Goal: Task Accomplishment & Management: Manage account settings

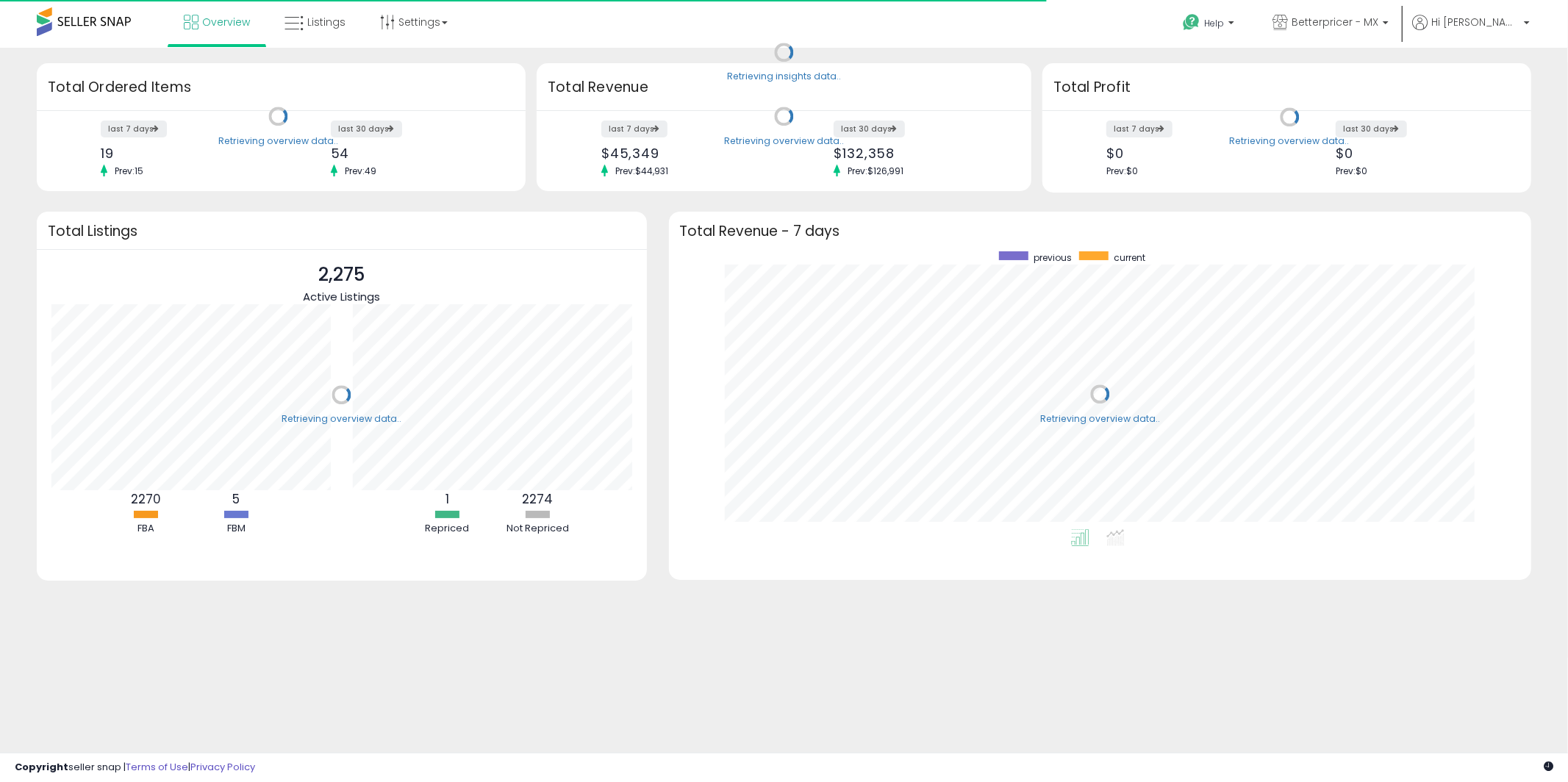
scroll to position [277, 834]
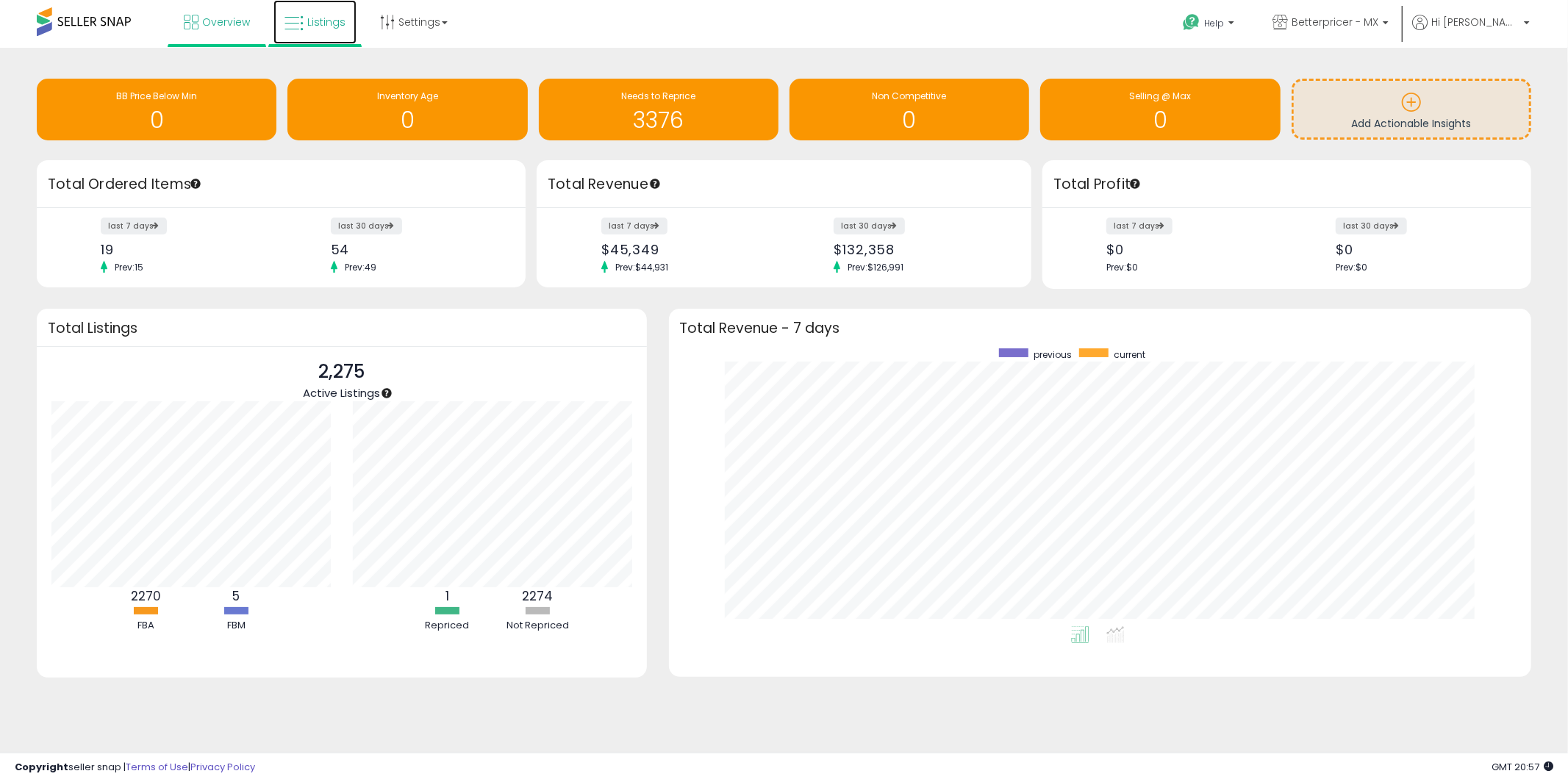
click at [303, 34] on link "Listings" at bounding box center [315, 22] width 83 height 44
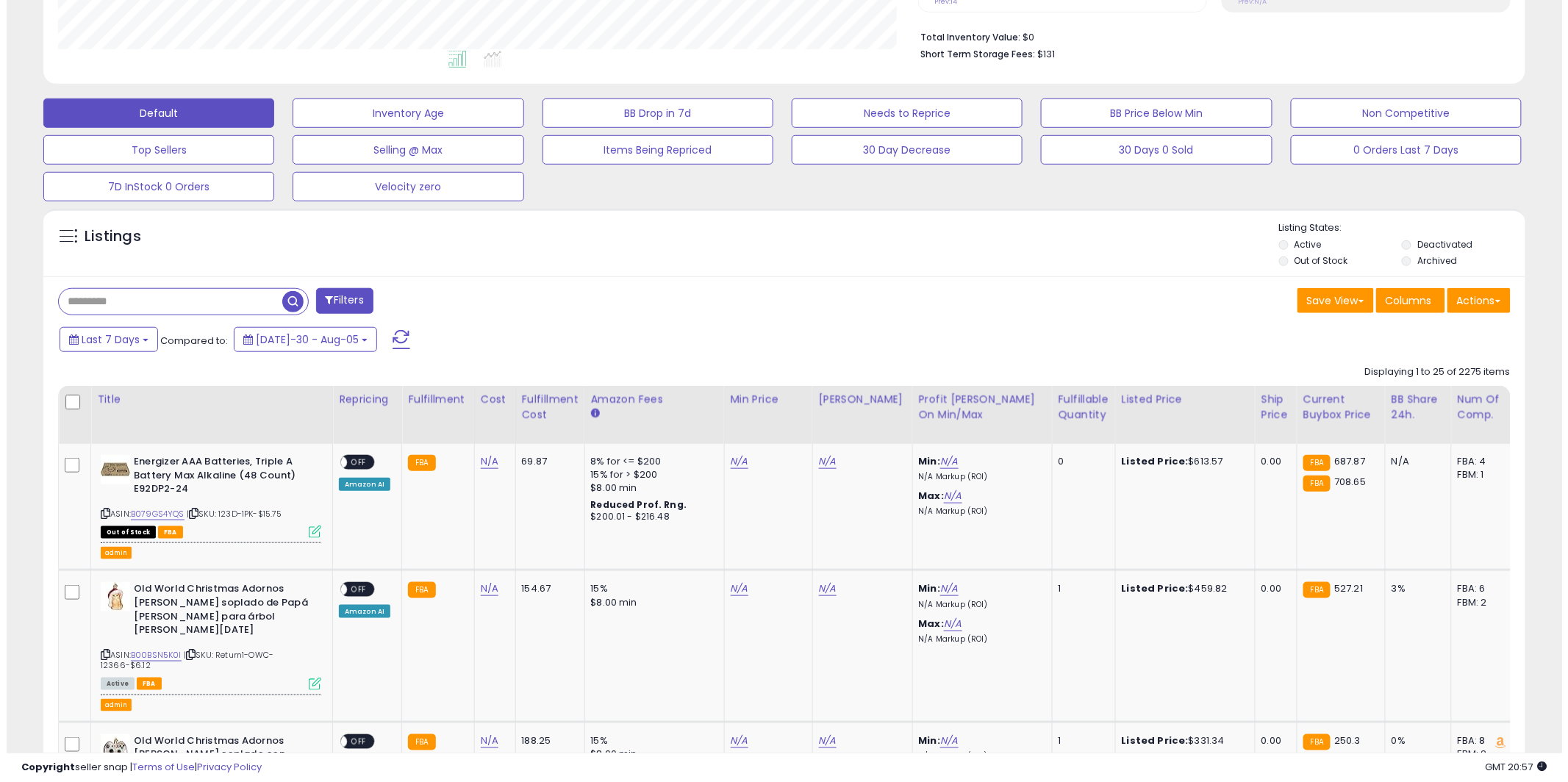
scroll to position [354, 0]
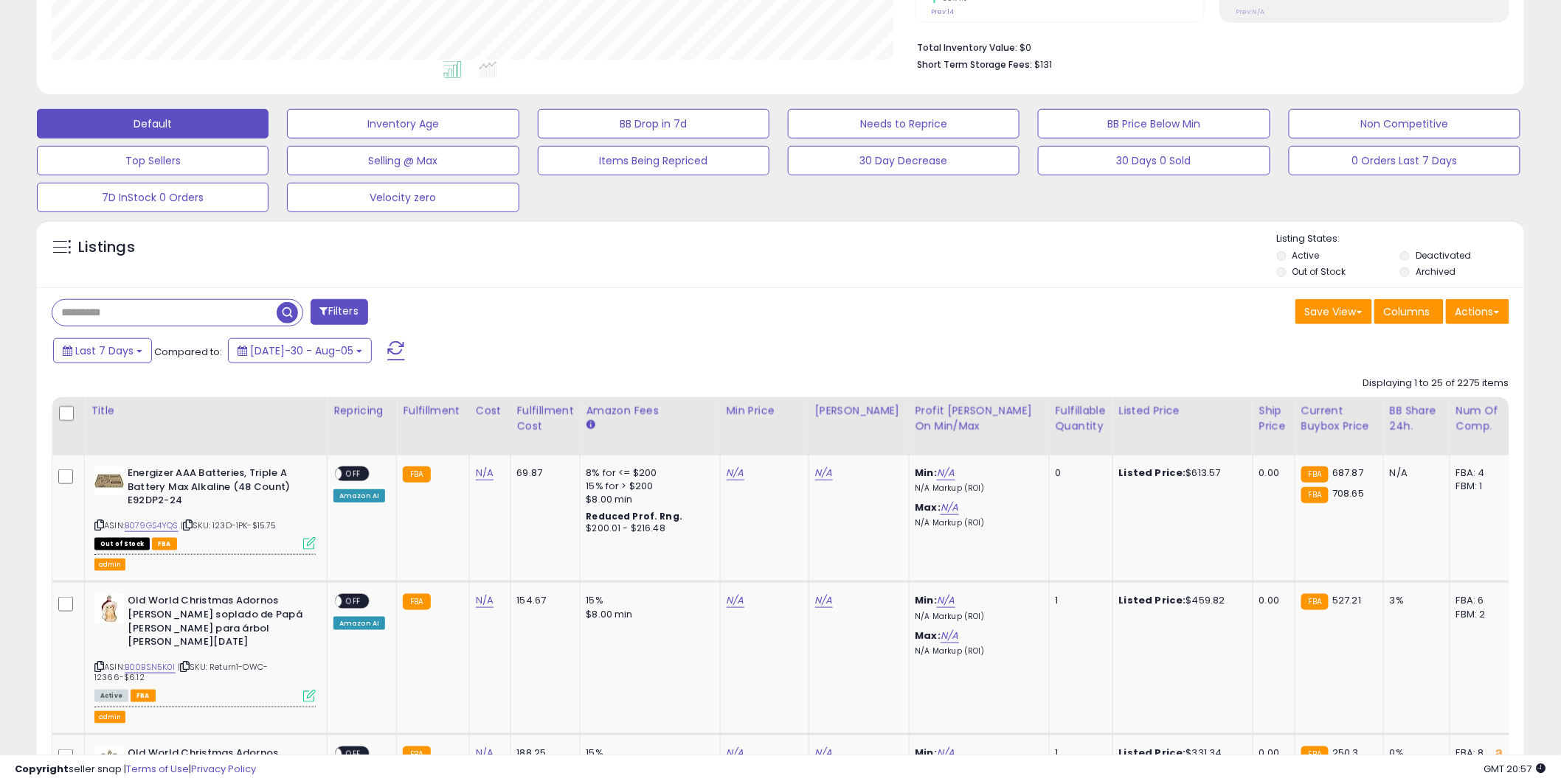
click at [343, 312] on button "Filters" at bounding box center [339, 312] width 57 height 26
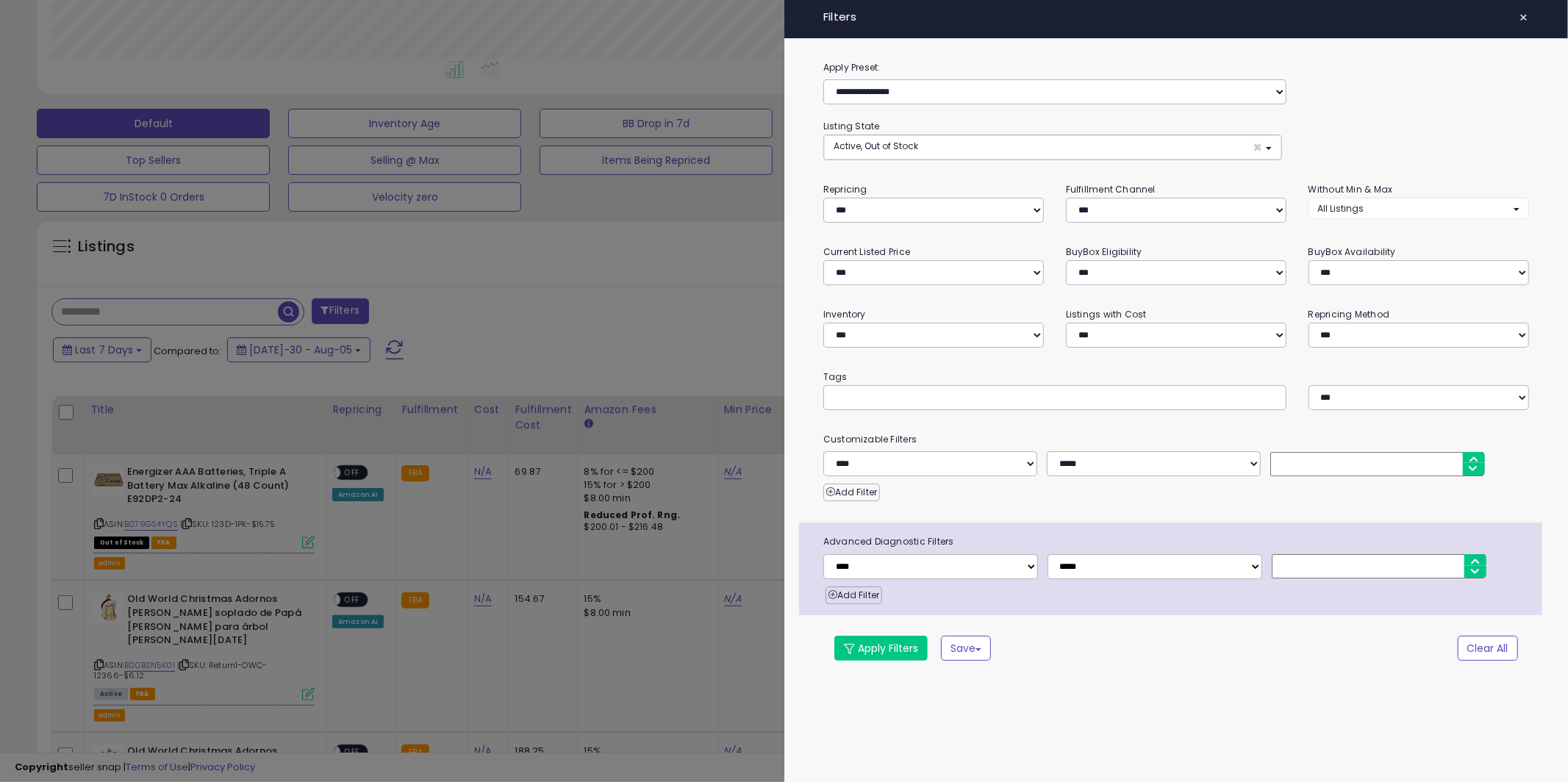
scroll to position [302, 868]
click at [905, 213] on select "**********" at bounding box center [933, 210] width 220 height 25
select select "**"
click at [823, 198] on select "**********" at bounding box center [933, 210] width 220 height 25
drag, startPoint x: 876, startPoint y: 653, endPoint x: 867, endPoint y: 646, distance: 11.4
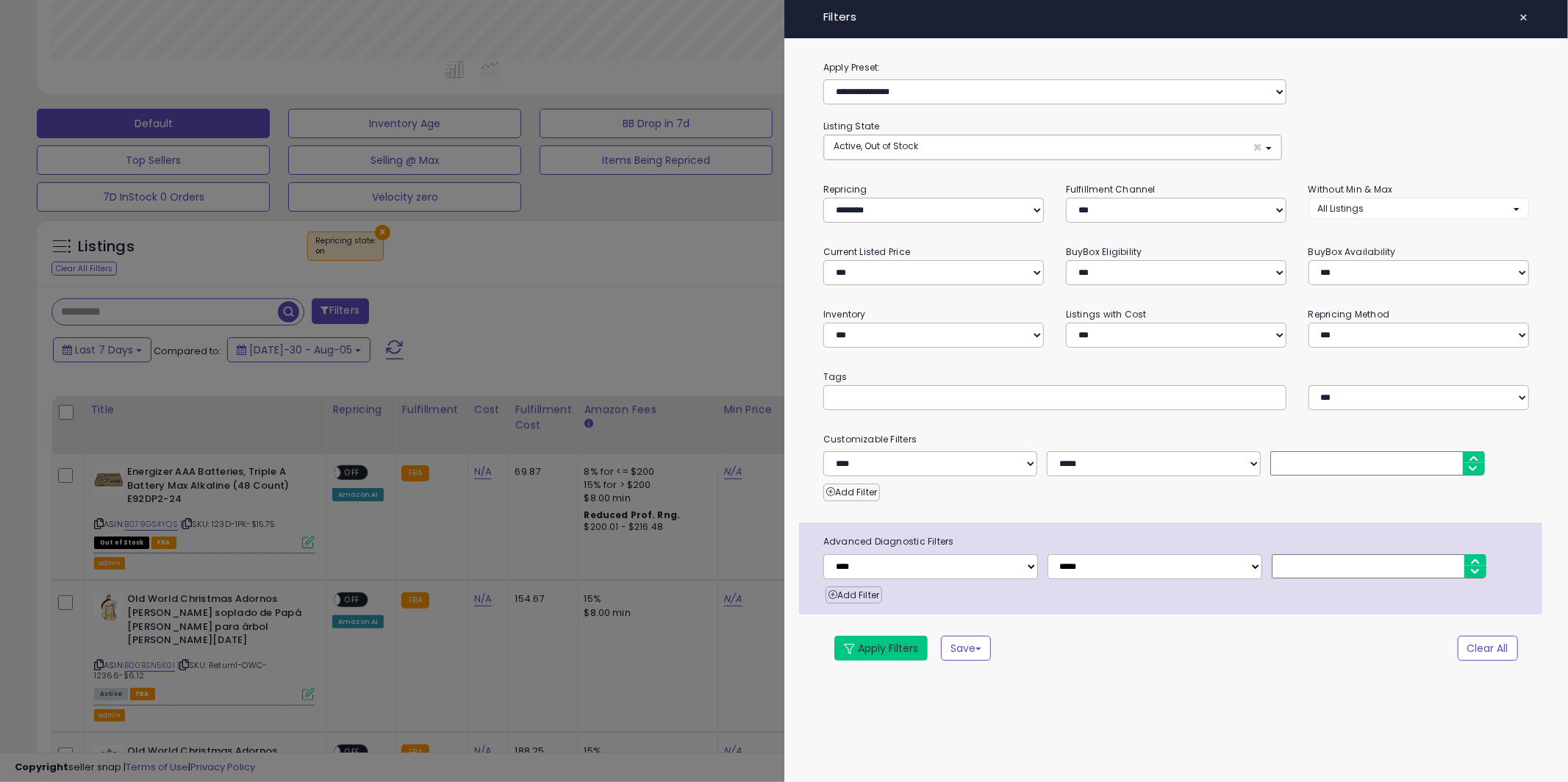
click at [875, 653] on button "Apply Filters" at bounding box center [881, 648] width 93 height 25
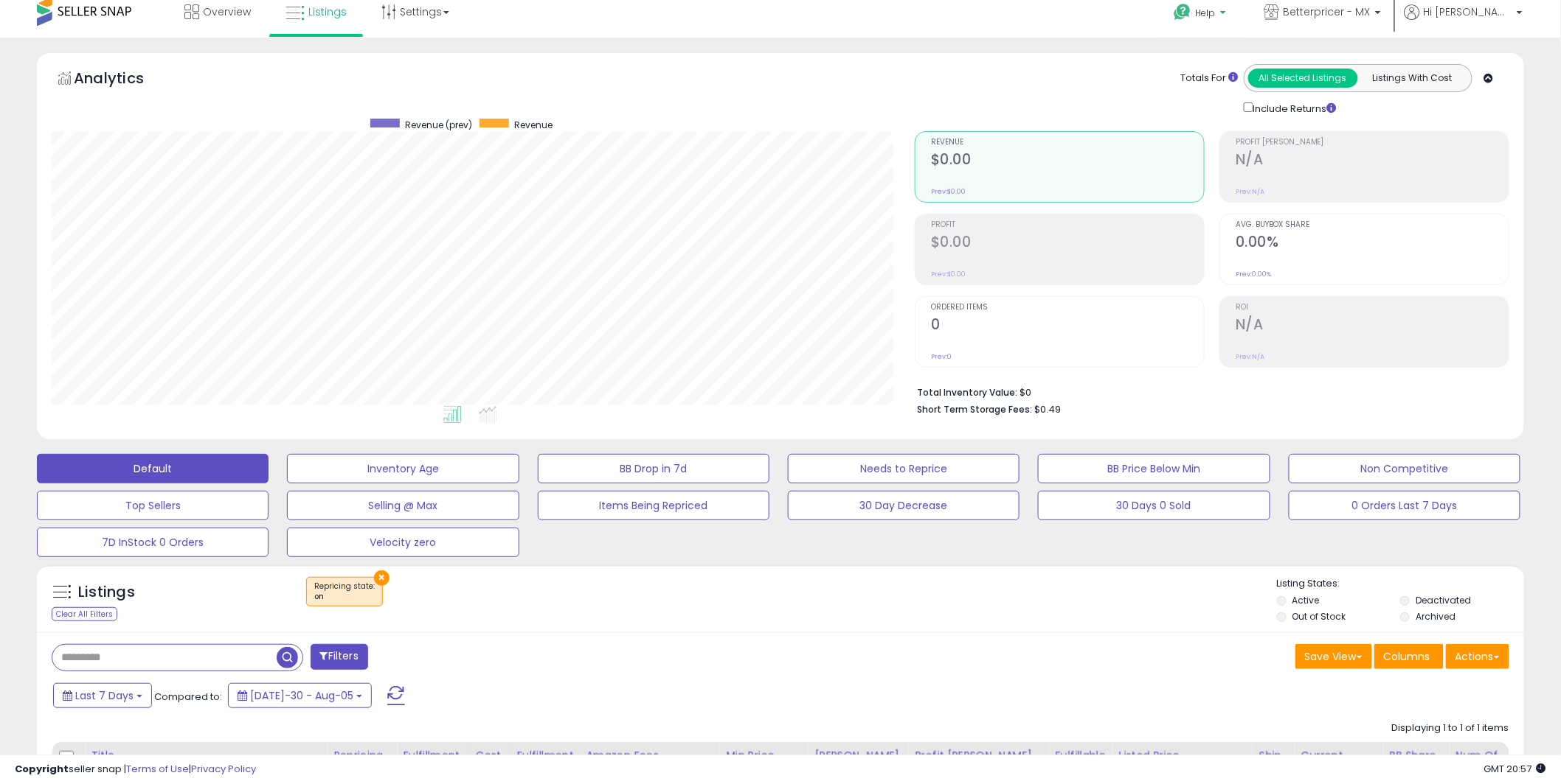
scroll to position [0, 0]
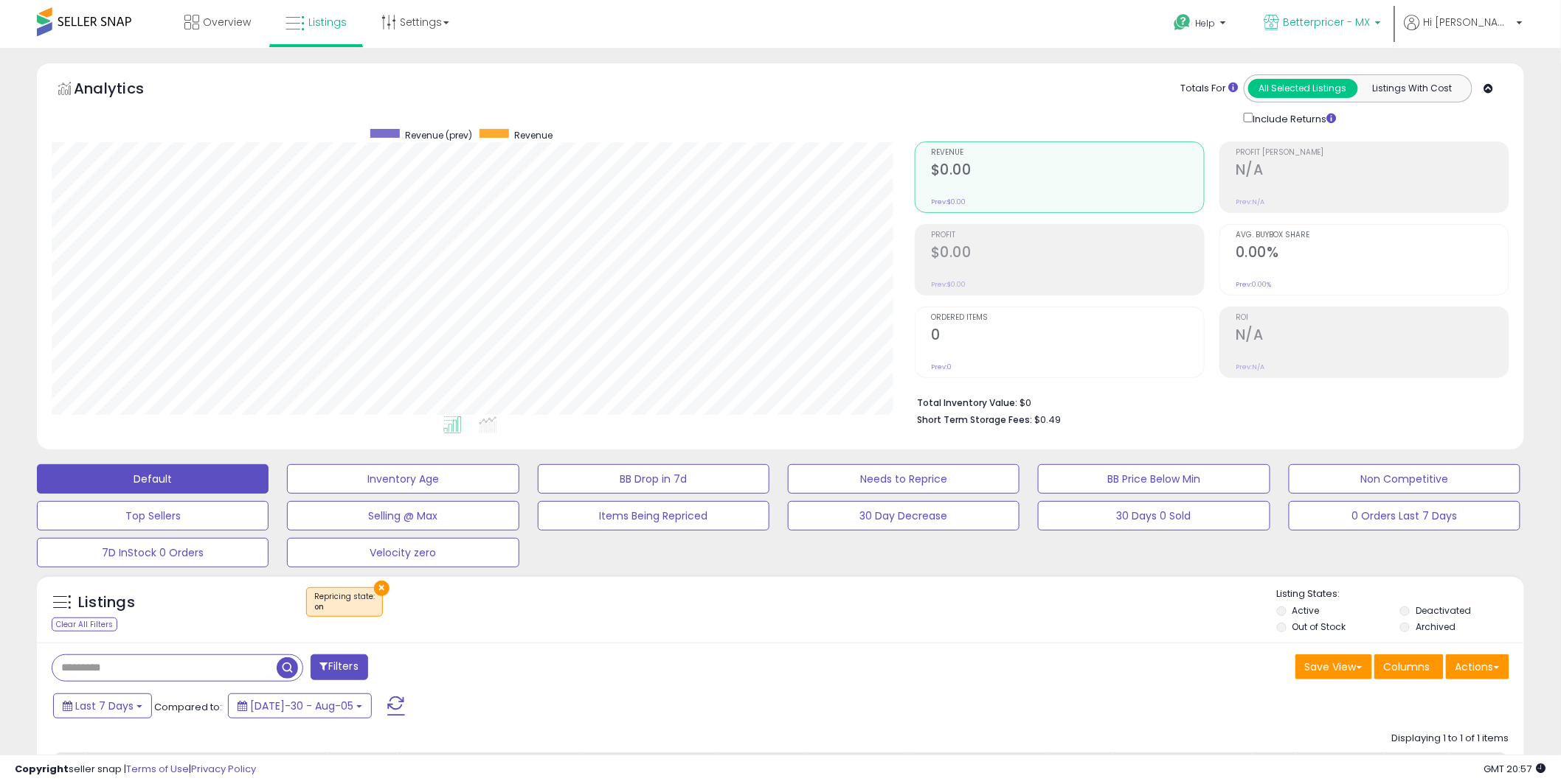
click at [1343, 27] on span "Betterpricer - MX" at bounding box center [1327, 22] width 87 height 15
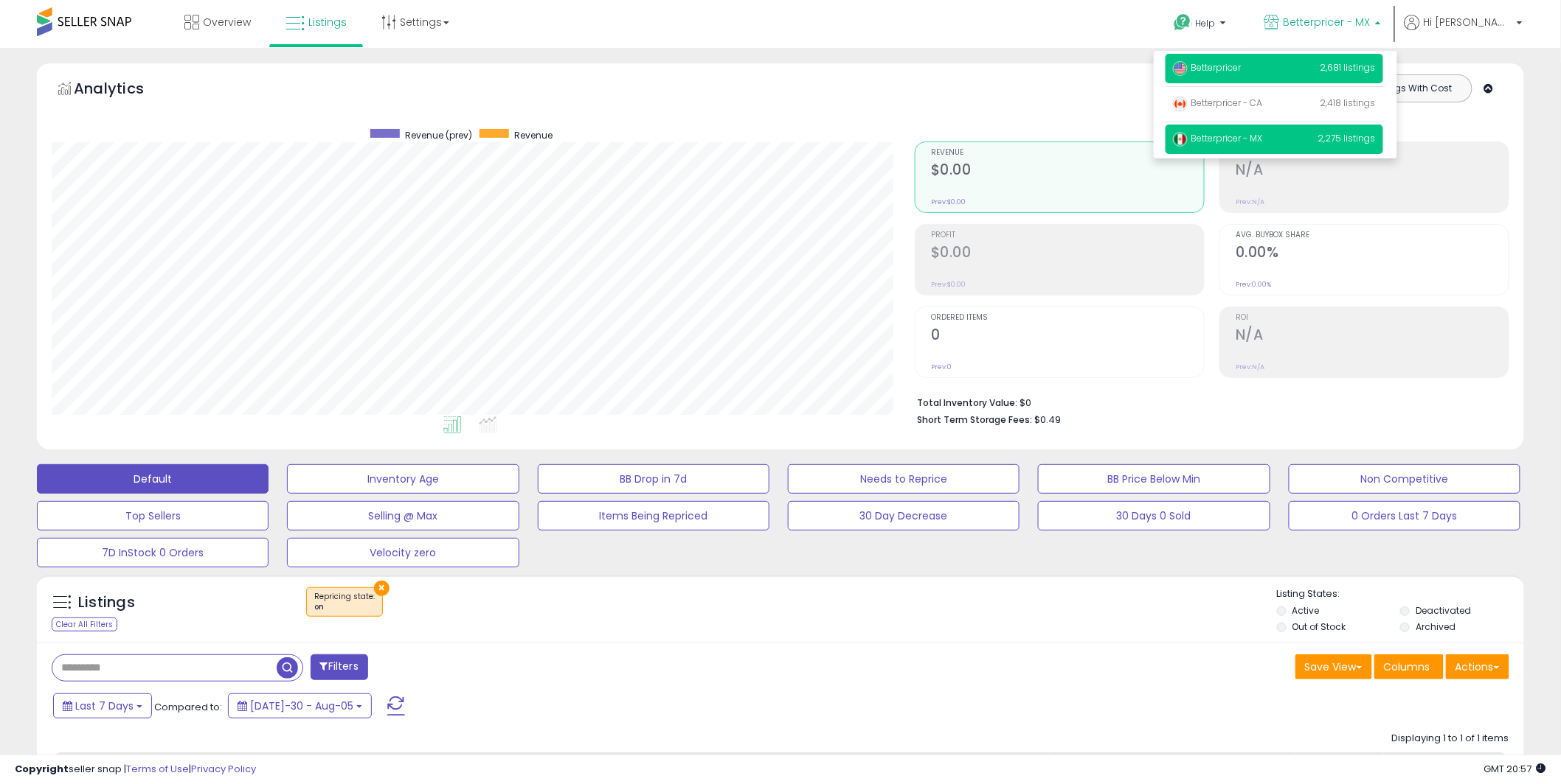
click at [1321, 70] on p "Betterpricer 2,681 listings" at bounding box center [1273, 68] width 218 height 29
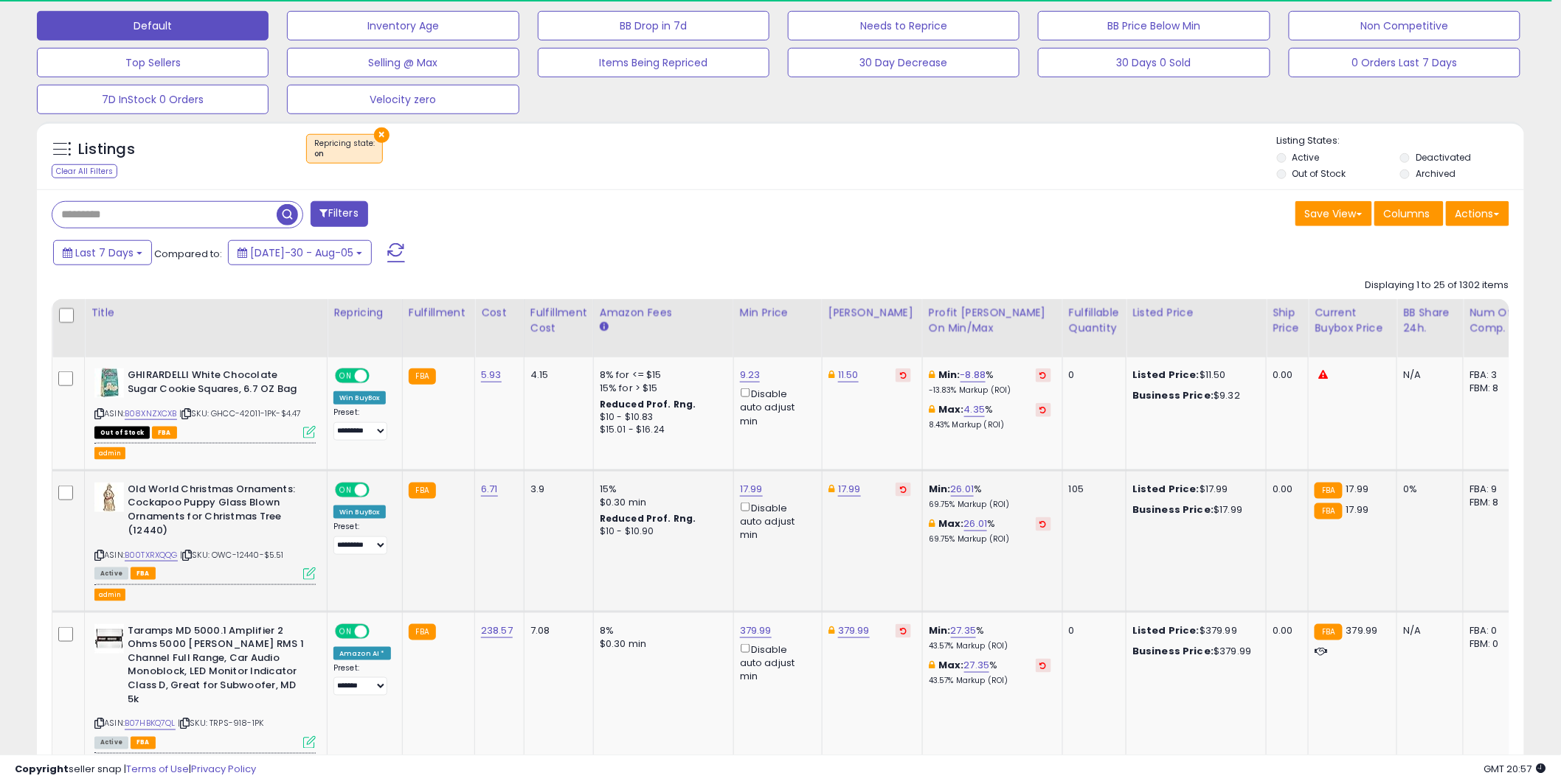
scroll to position [455, 0]
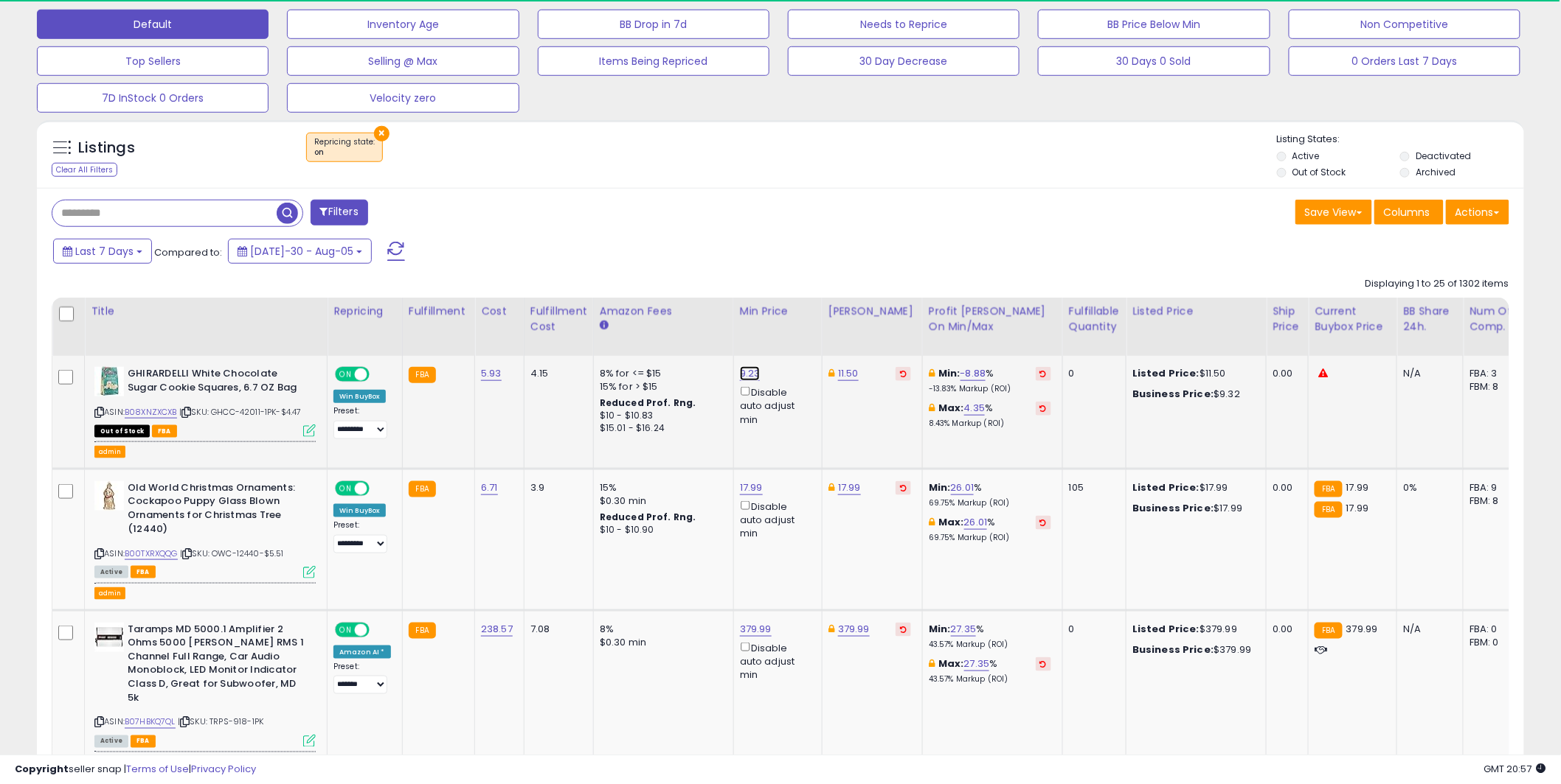
click at [744, 371] on link "9.23" at bounding box center [750, 373] width 21 height 15
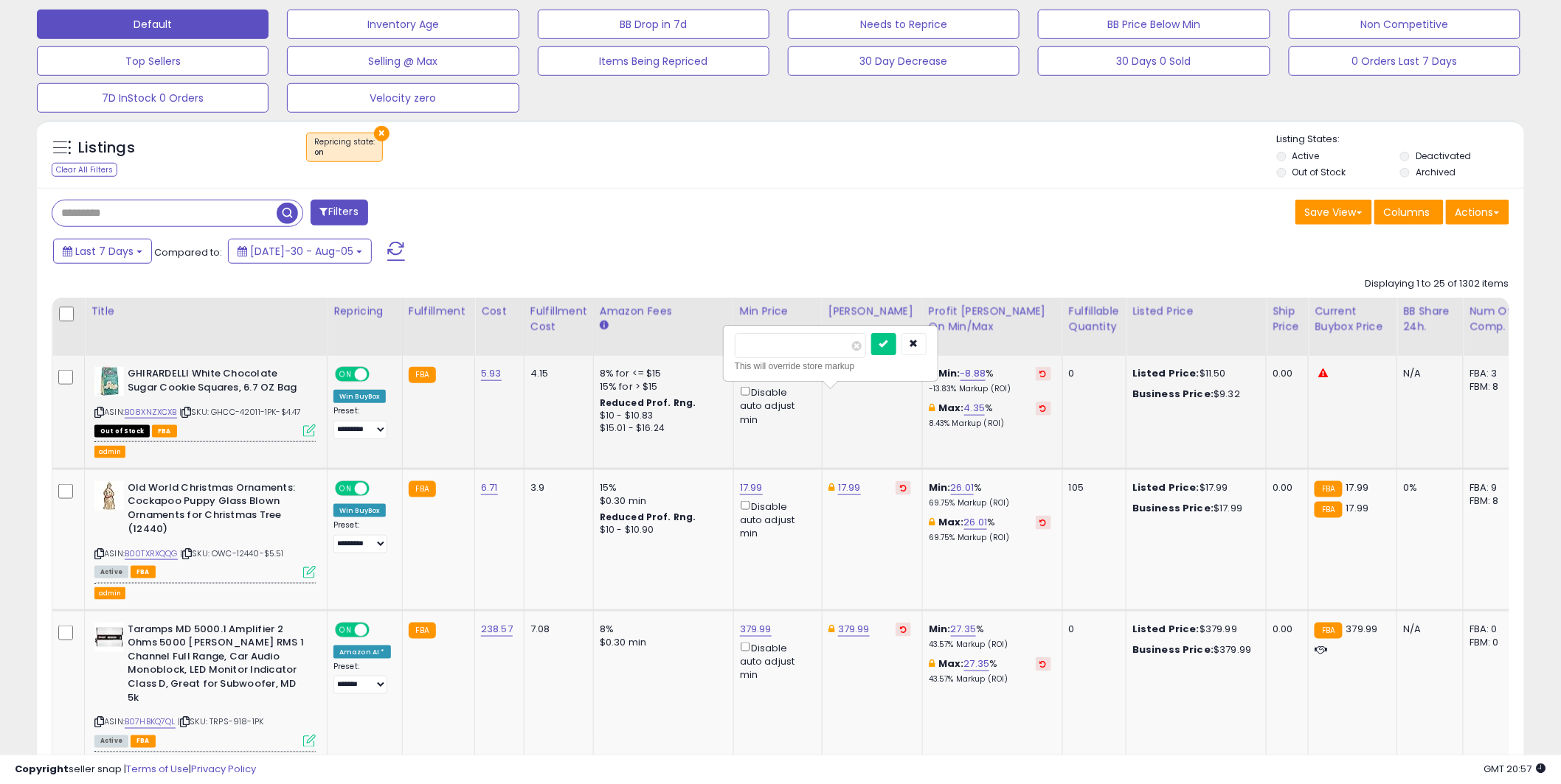
scroll to position [302, 863]
